Goal: Transaction & Acquisition: Purchase product/service

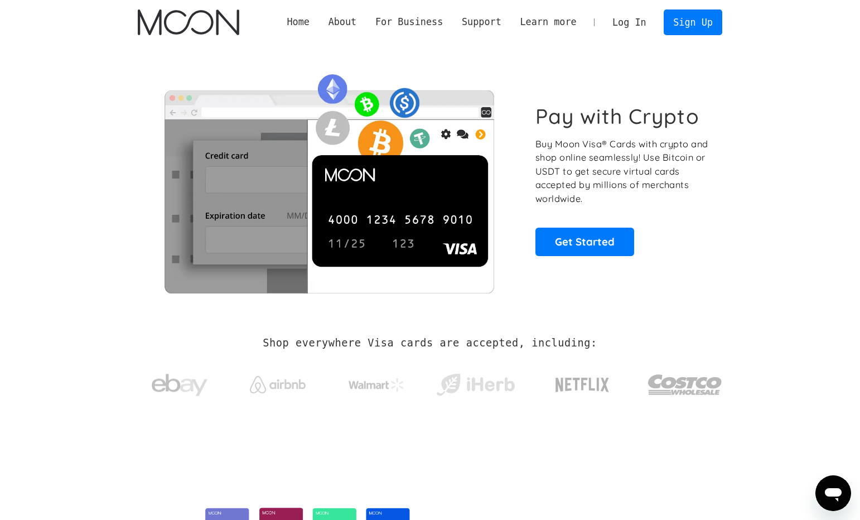
click at [642, 21] on link "Log In" at bounding box center [629, 22] width 52 height 25
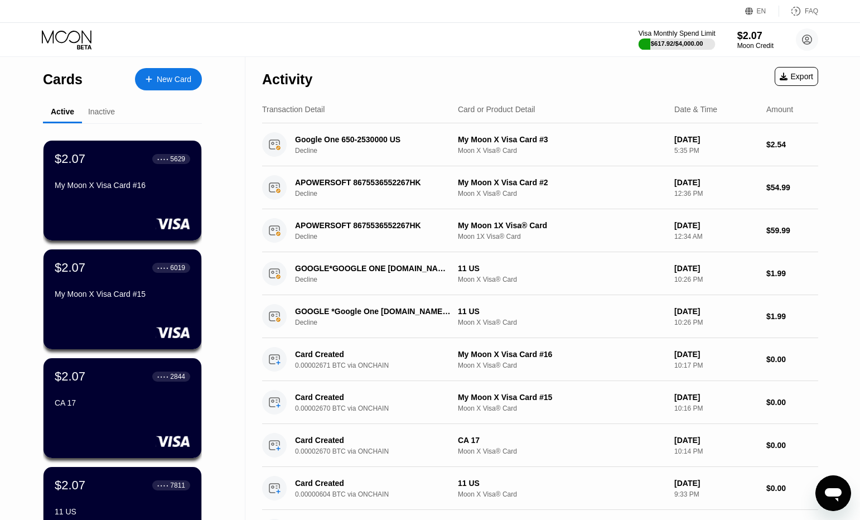
click at [675, 38] on div at bounding box center [676, 43] width 77 height 11
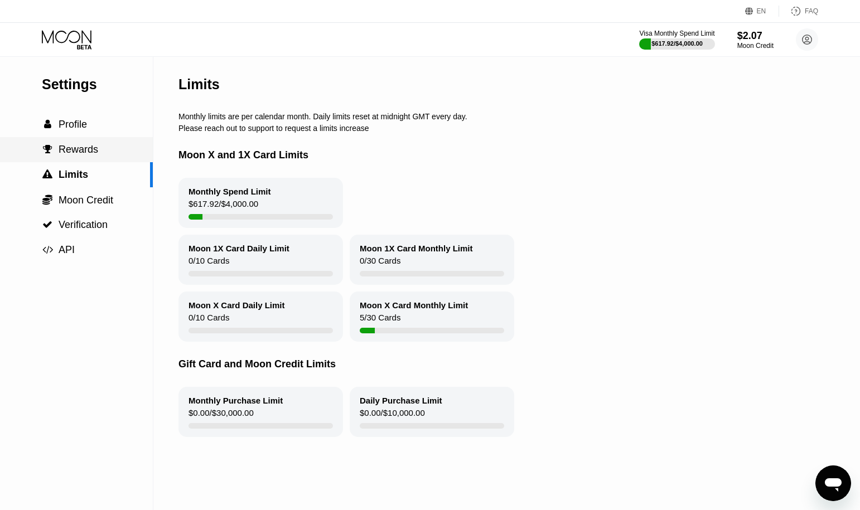
click at [54, 130] on div " Profile" at bounding box center [64, 125] width 45 height 12
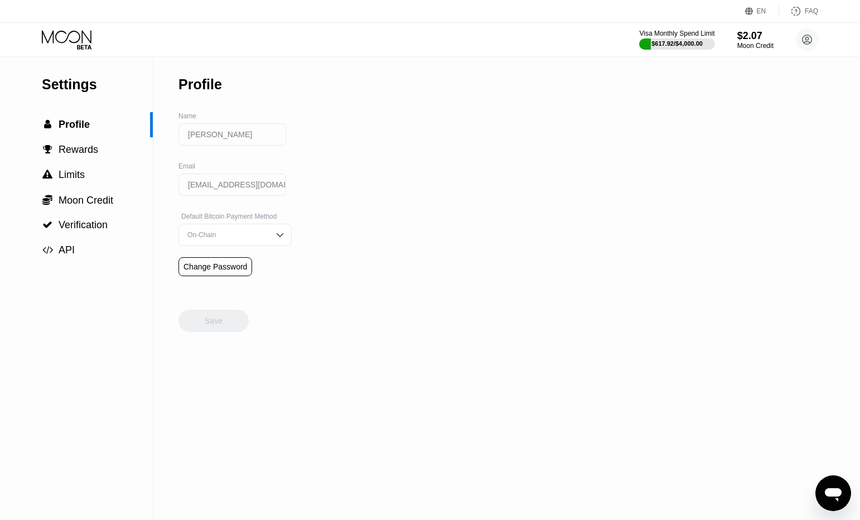
click at [67, 46] on icon at bounding box center [68, 40] width 52 height 20
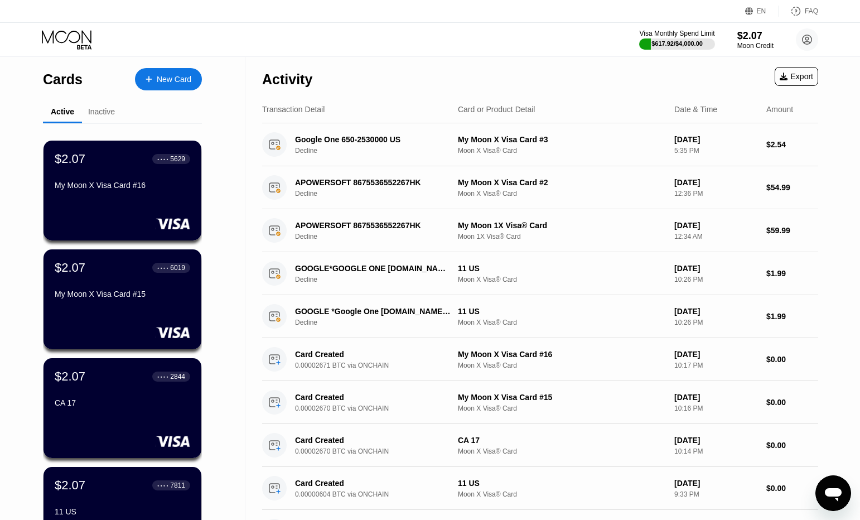
click at [686, 54] on div "Visa Monthly Spend Limit $617.92 / $4,000.00 $2.07 Moon Credit [PERSON_NAME] [E…" at bounding box center [430, 39] width 860 height 33
click at [684, 35] on div "Visa Monthly Spend Limit" at bounding box center [676, 34] width 77 height 8
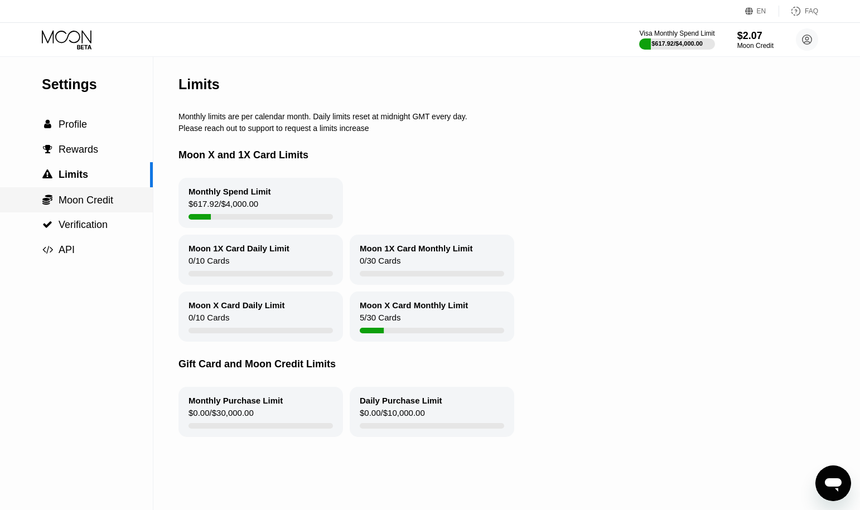
click at [83, 206] on span "Moon Credit" at bounding box center [86, 200] width 55 height 11
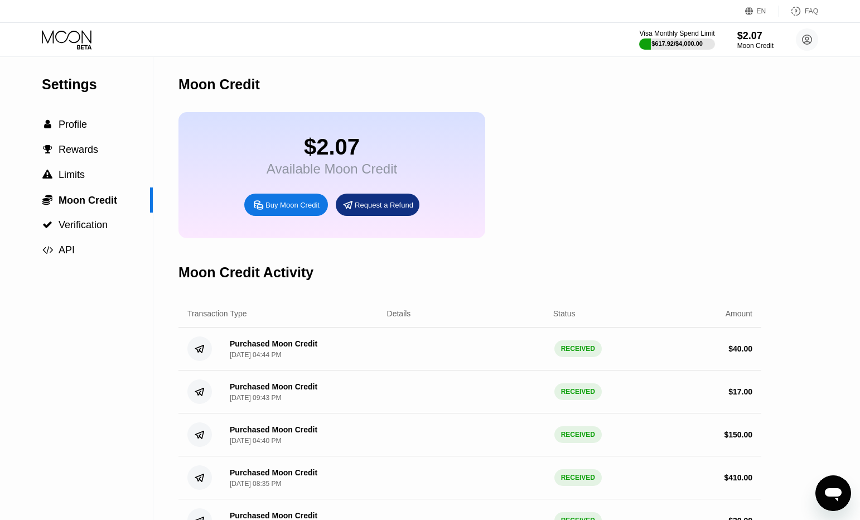
click at [293, 210] on div "Buy Moon Credit" at bounding box center [292, 204] width 54 height 9
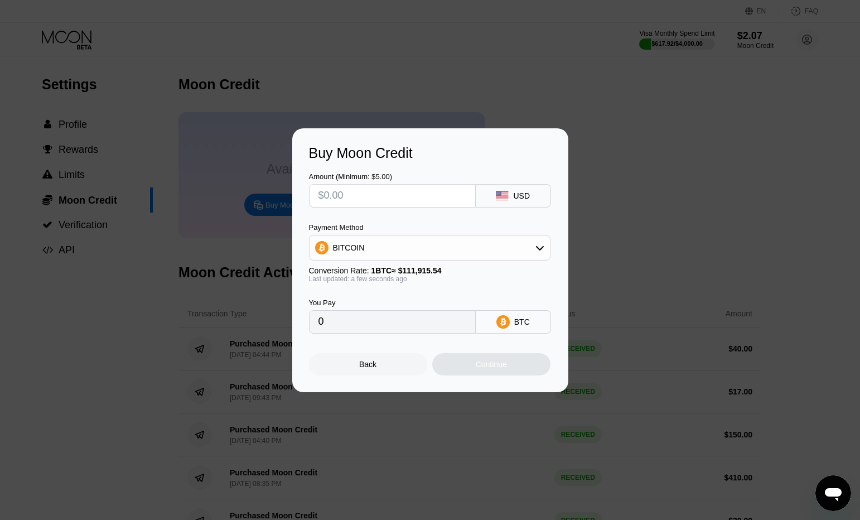
click at [433, 204] on input "text" at bounding box center [392, 196] width 148 height 22
type input "$5"
type input "0.00004468"
type input "0"
type input "$5"
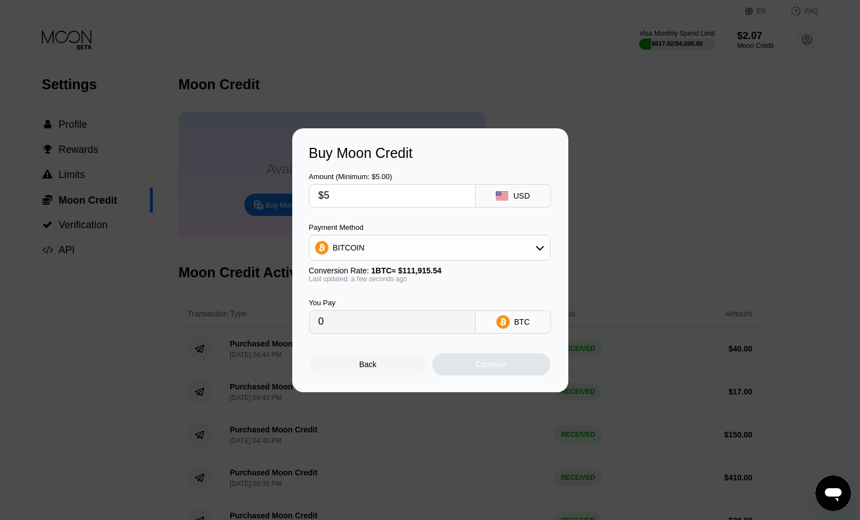
type input "0.00004468"
type input "$5"
click at [498, 366] on div "Continue" at bounding box center [491, 364] width 31 height 9
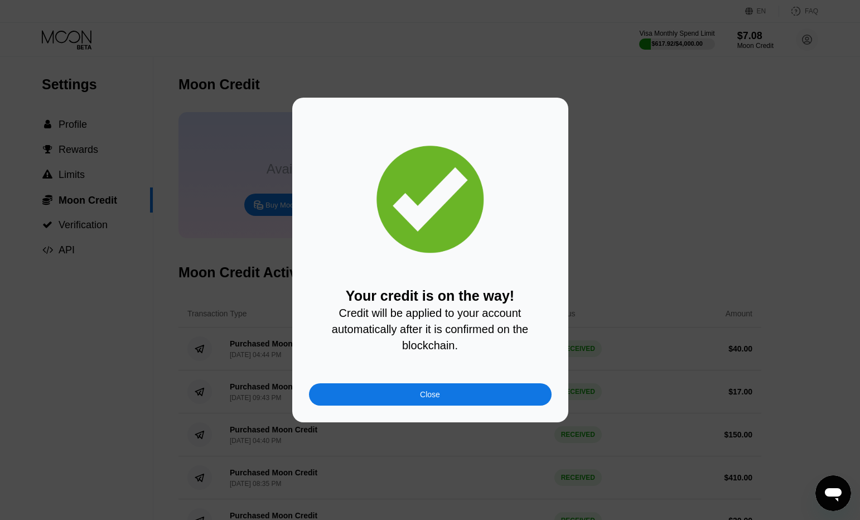
click at [437, 399] on div "Close" at bounding box center [430, 394] width 20 height 9
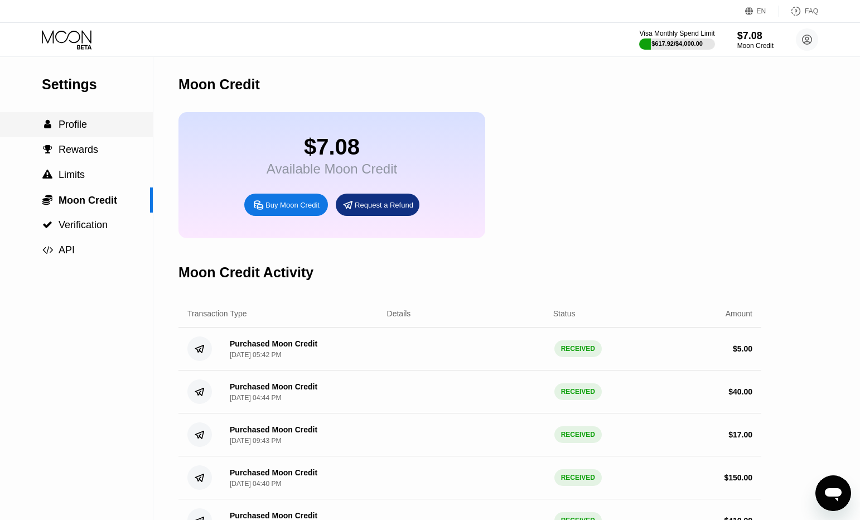
click at [79, 130] on span "Profile" at bounding box center [73, 124] width 28 height 11
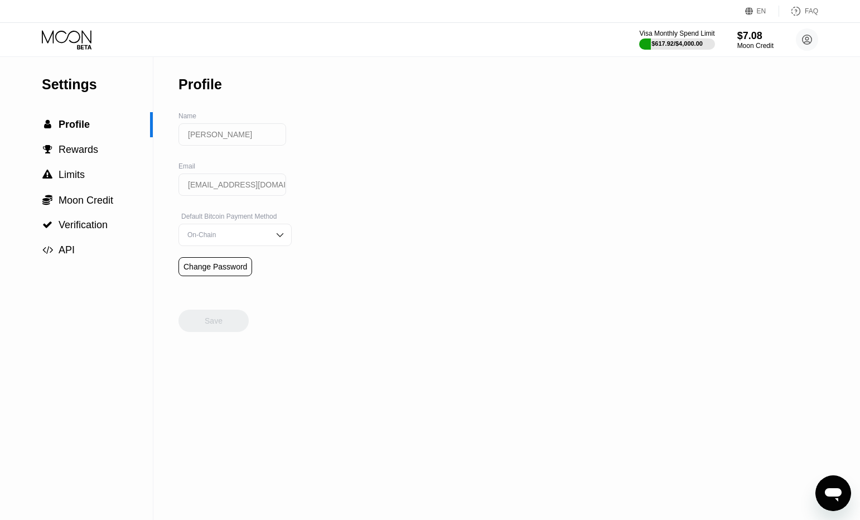
click at [75, 26] on div "Visa Monthly Spend Limit $617.92 / $4,000.00 $7.08 Moon Credit [PERSON_NAME] [E…" at bounding box center [430, 39] width 860 height 33
click at [74, 29] on div "Visa Monthly Spend Limit $617.92 / $4,000.00 $7.08 Moon Credit [PERSON_NAME] [E…" at bounding box center [430, 39] width 860 height 33
click at [72, 34] on icon at bounding box center [68, 40] width 52 height 20
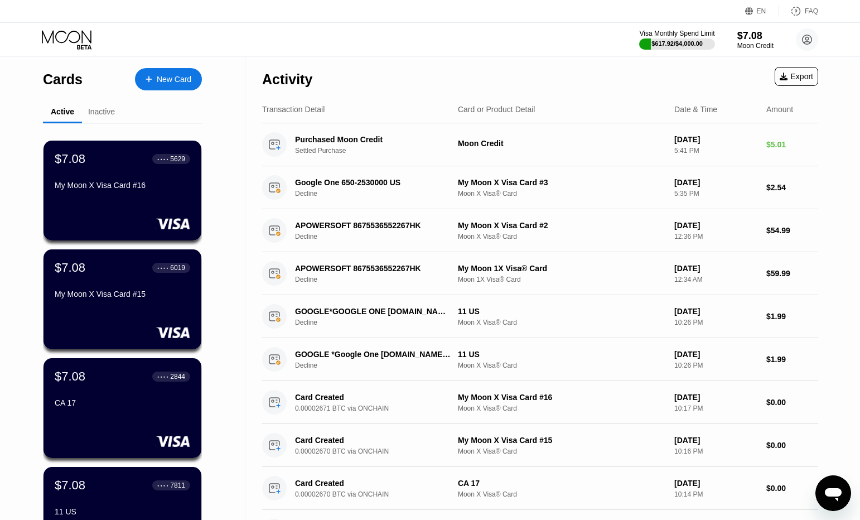
click at [142, 205] on div "$7.08 ● ● ● ● 5629 My Moon X Visa Card #16" at bounding box center [122, 191] width 158 height 100
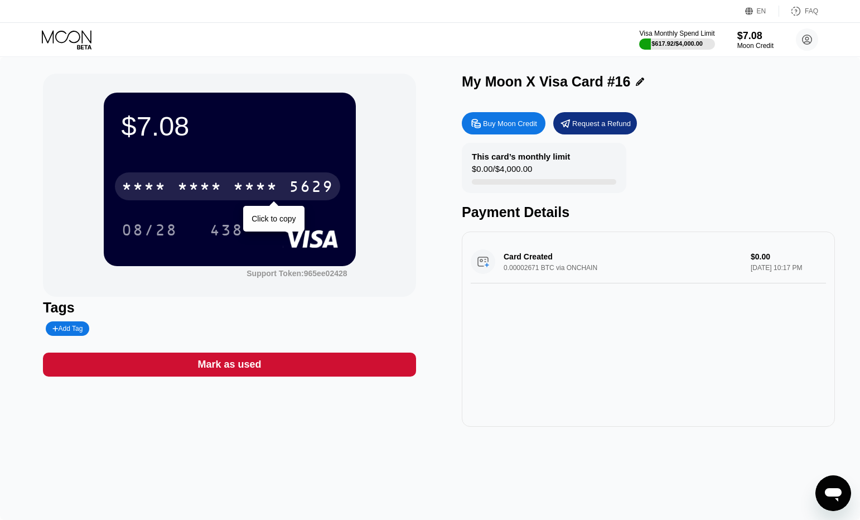
click at [278, 187] on div "* * * * * * * * * * * * 5629" at bounding box center [227, 186] width 225 height 28
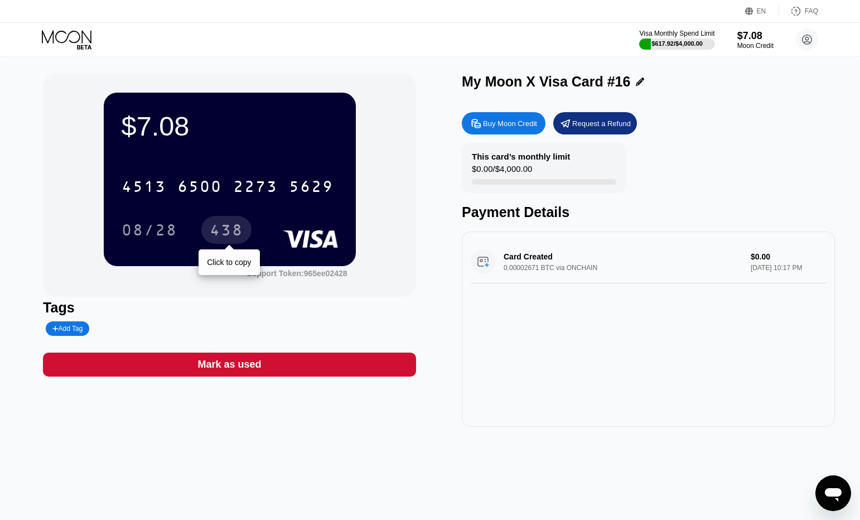
click at [224, 228] on div "438" at bounding box center [226, 231] width 33 height 18
click at [74, 41] on icon at bounding box center [68, 40] width 52 height 20
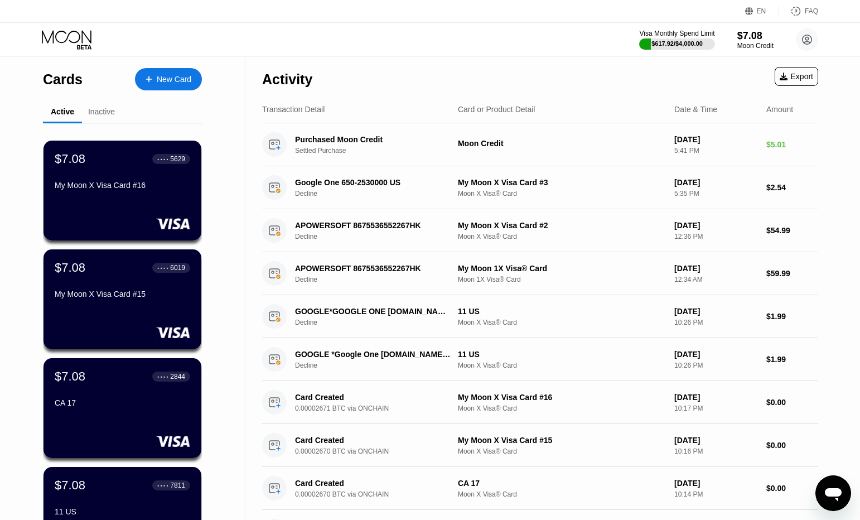
click at [72, 47] on icon at bounding box center [68, 40] width 52 height 20
